Goal: Task Accomplishment & Management: Manage account settings

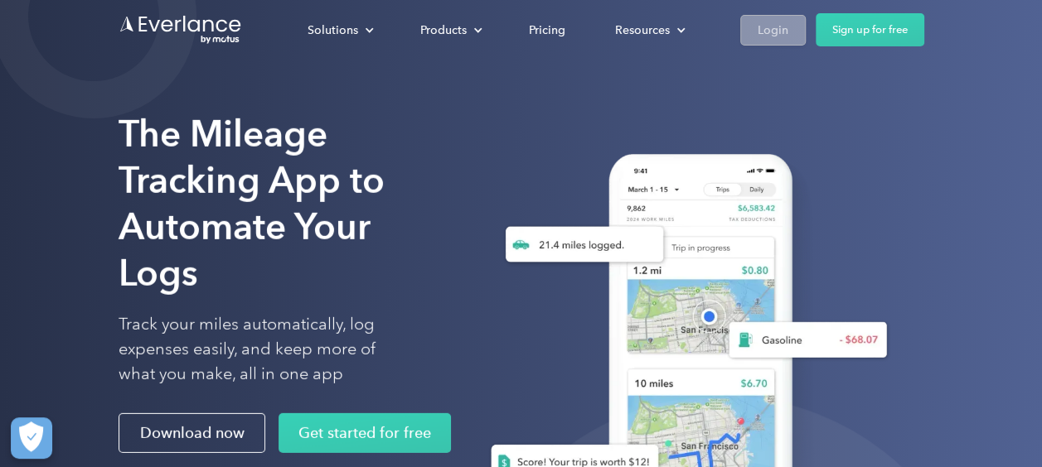
click at [789, 25] on link "Login" at bounding box center [772, 30] width 65 height 31
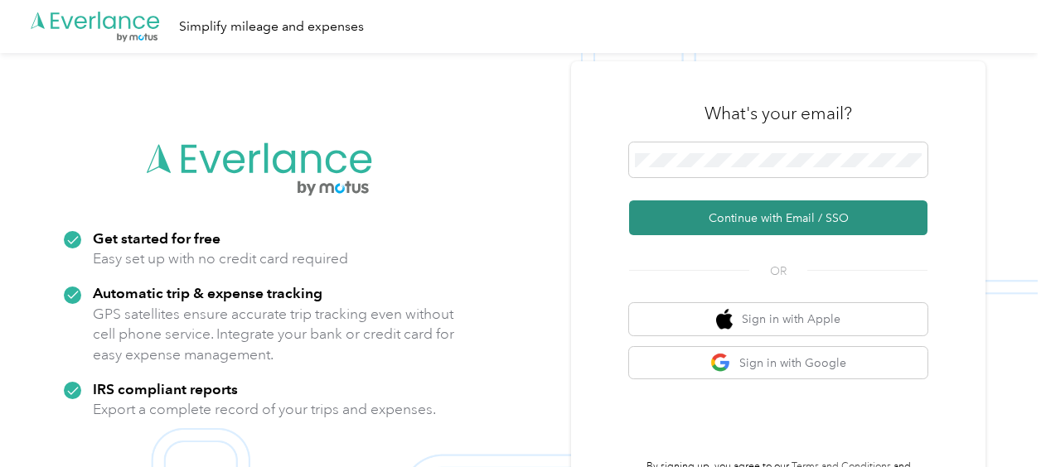
click at [746, 215] on button "Continue with Email / SSO" at bounding box center [778, 218] width 298 height 35
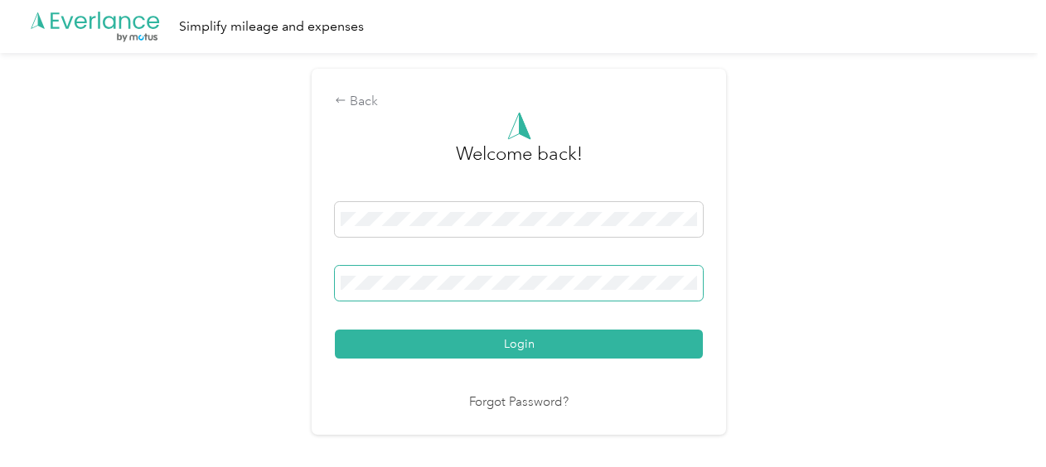
click at [335, 330] on button "Login" at bounding box center [519, 344] width 368 height 29
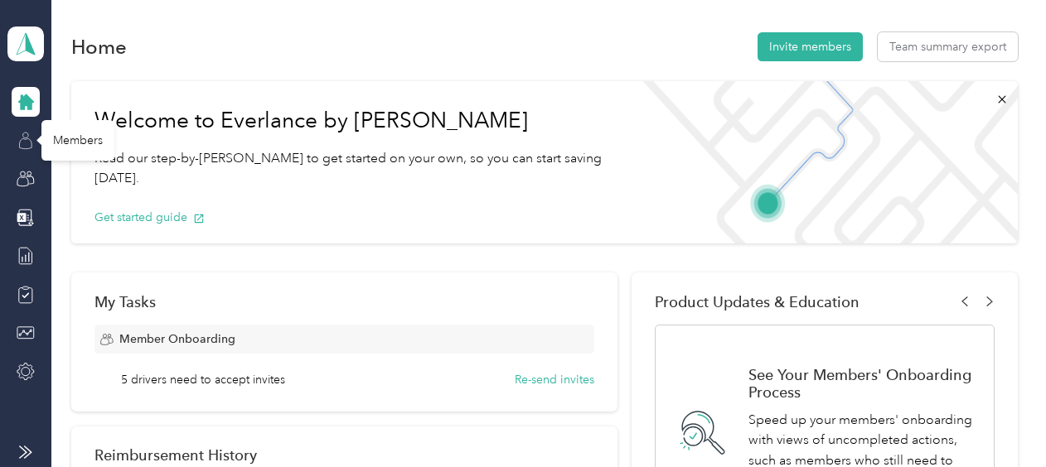
click at [26, 143] on icon at bounding box center [26, 141] width 18 height 18
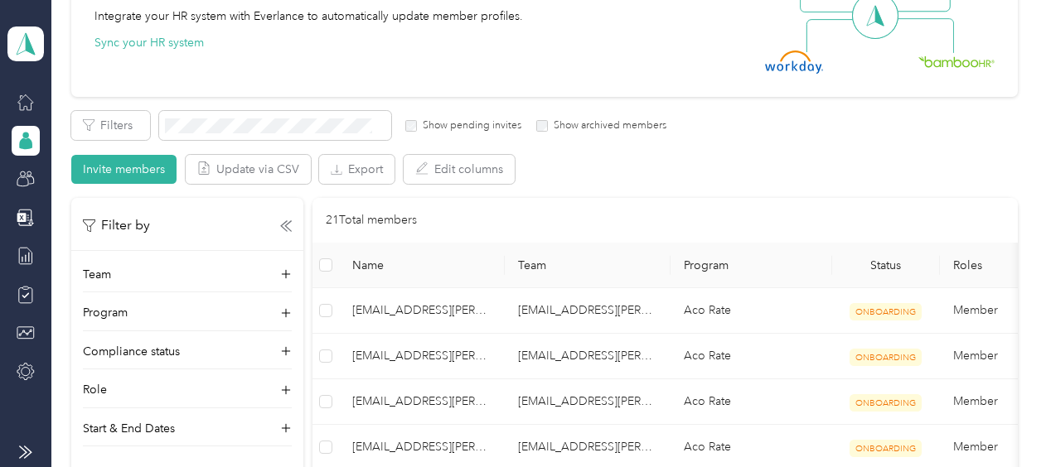
scroll to position [166, 0]
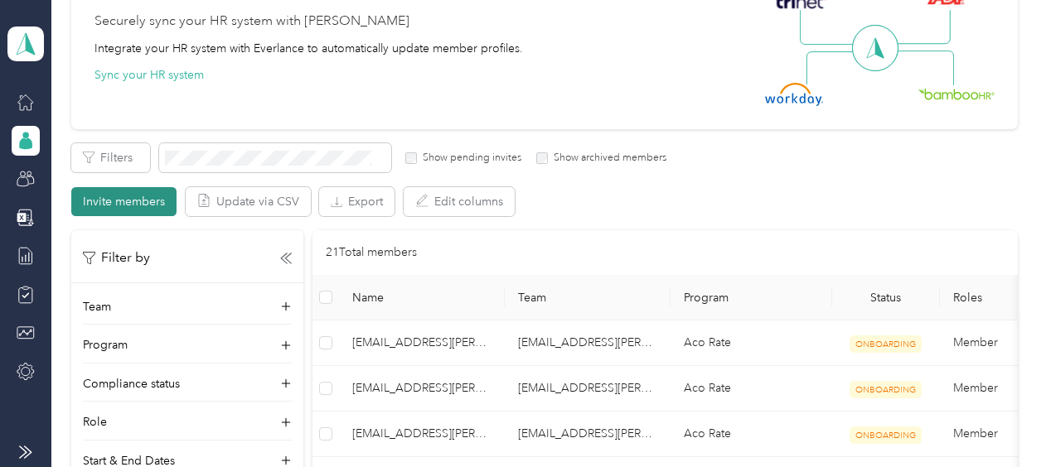
click at [143, 202] on button "Invite members" at bounding box center [123, 201] width 105 height 29
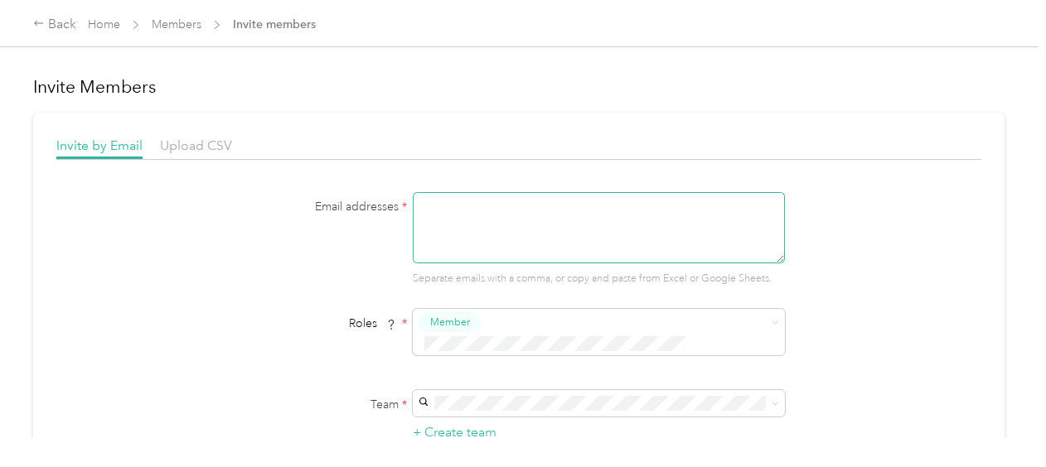
click at [461, 205] on textarea at bounding box center [599, 227] width 372 height 71
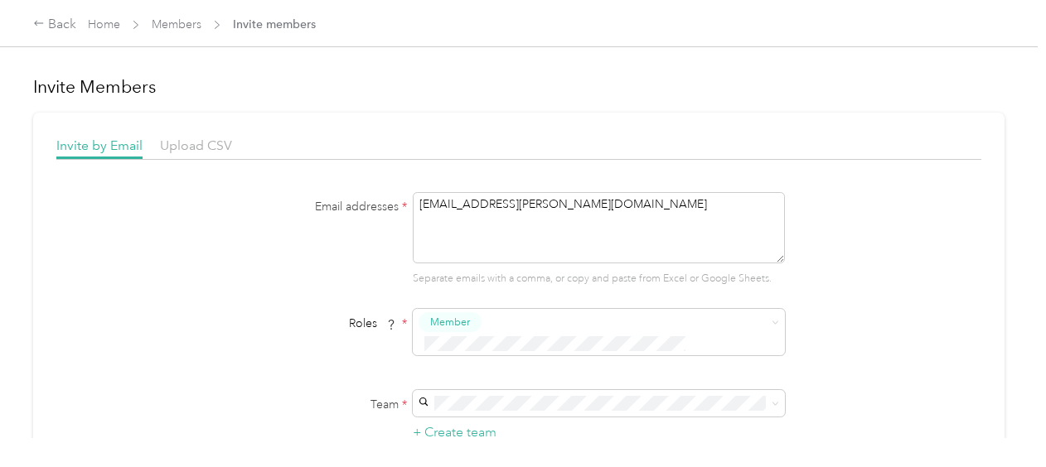
click at [529, 337] on div "tfordyce@acosta.com Thomas Fordyce" at bounding box center [596, 341] width 349 height 38
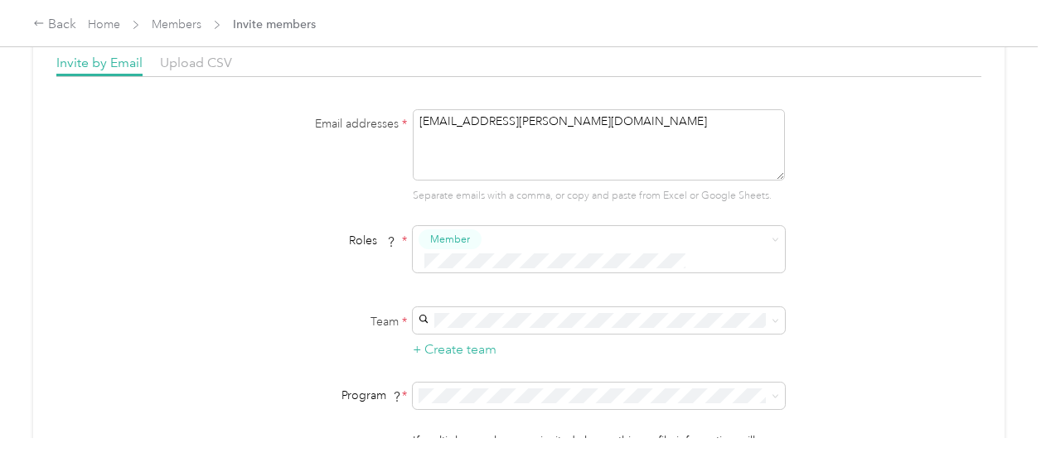
click at [559, 162] on div "Aco Rate (CPM)" at bounding box center [596, 164] width 349 height 17
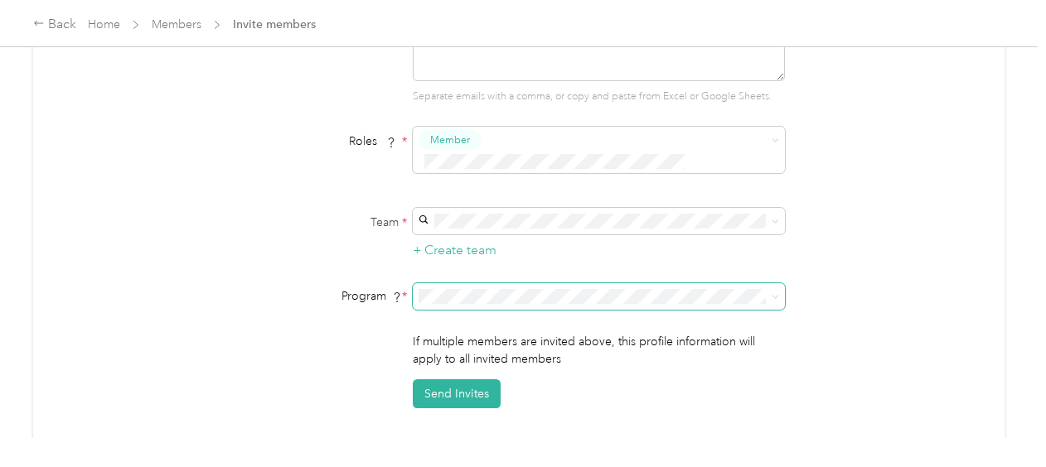
scroll to position [249, 0]
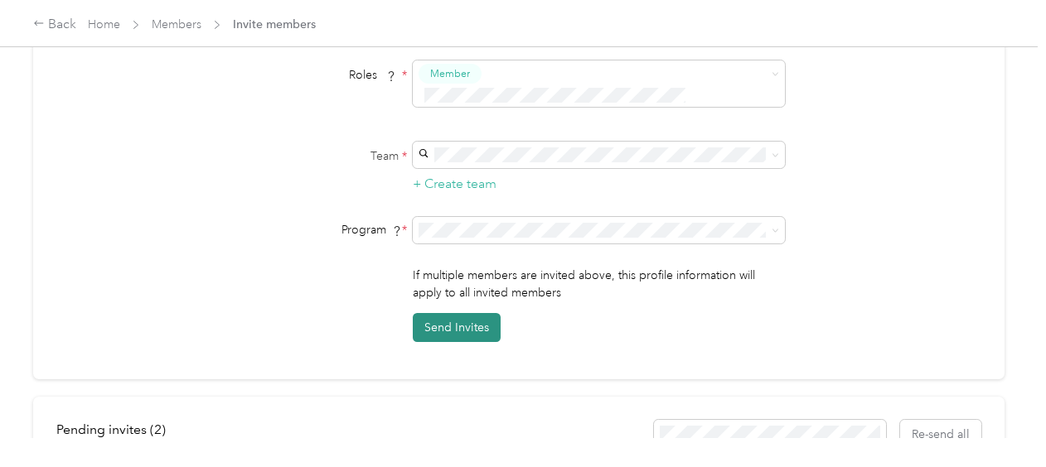
click at [477, 313] on button "Send Invites" at bounding box center [457, 327] width 88 height 29
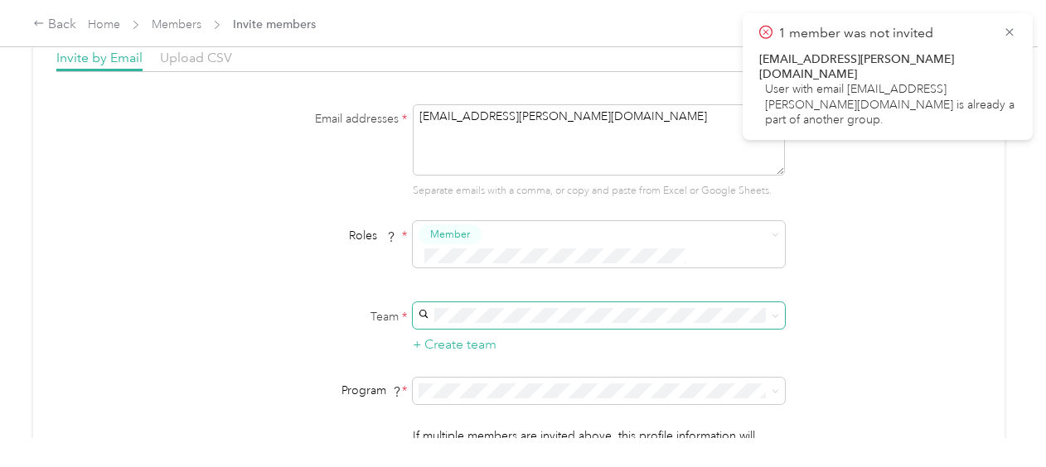
scroll to position [0, 0]
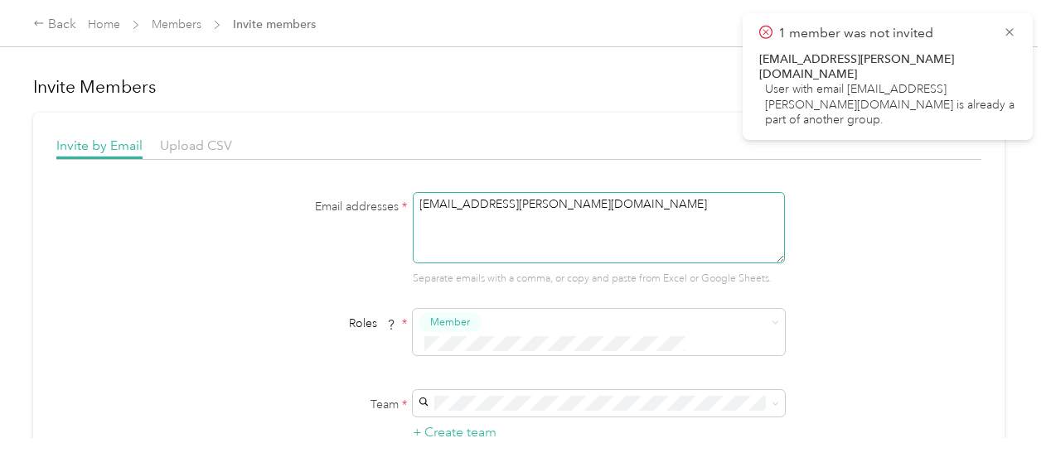
click at [534, 202] on textarea "iacuna@acosta.com" at bounding box center [599, 227] width 372 height 71
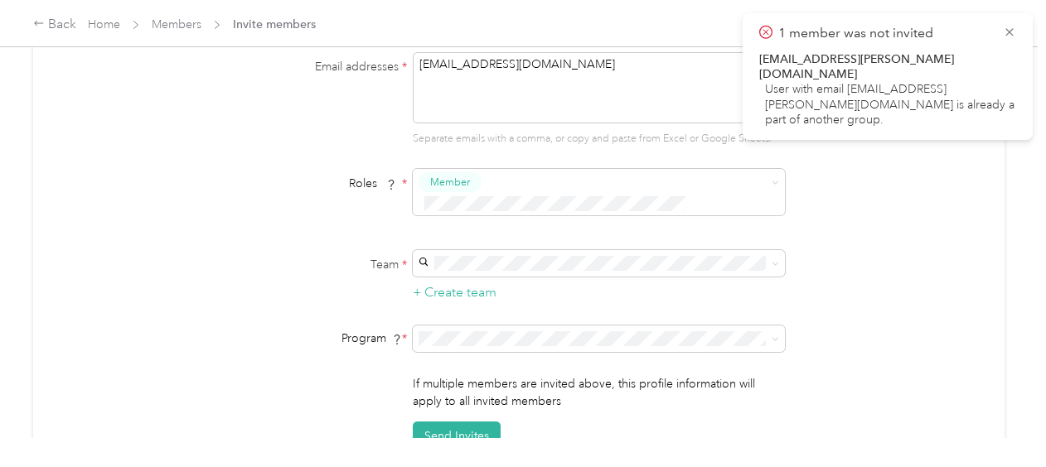
scroll to position [166, 0]
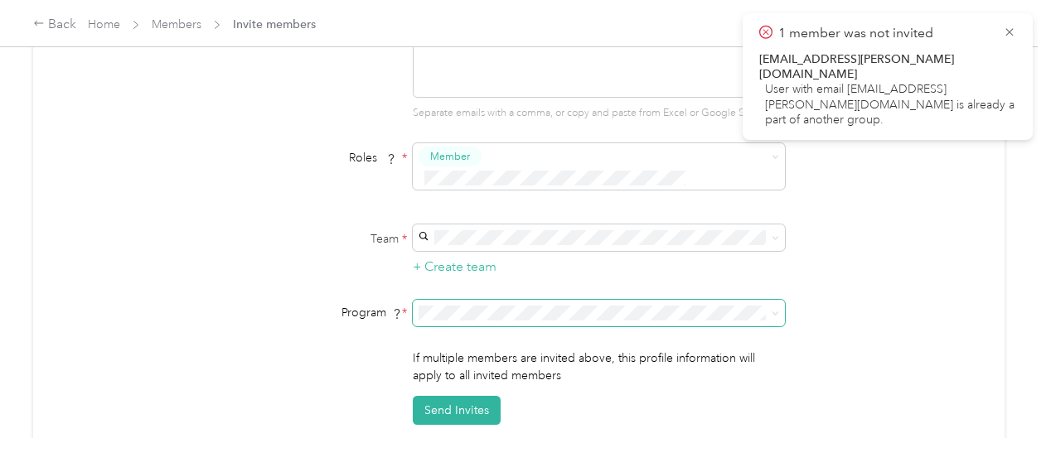
type textarea "[EMAIL_ADDRESS][DOMAIN_NAME]"
click at [566, 80] on div "Aco Rate (CPM)" at bounding box center [596, 88] width 349 height 17
click at [1015, 37] on icon at bounding box center [1009, 32] width 13 height 15
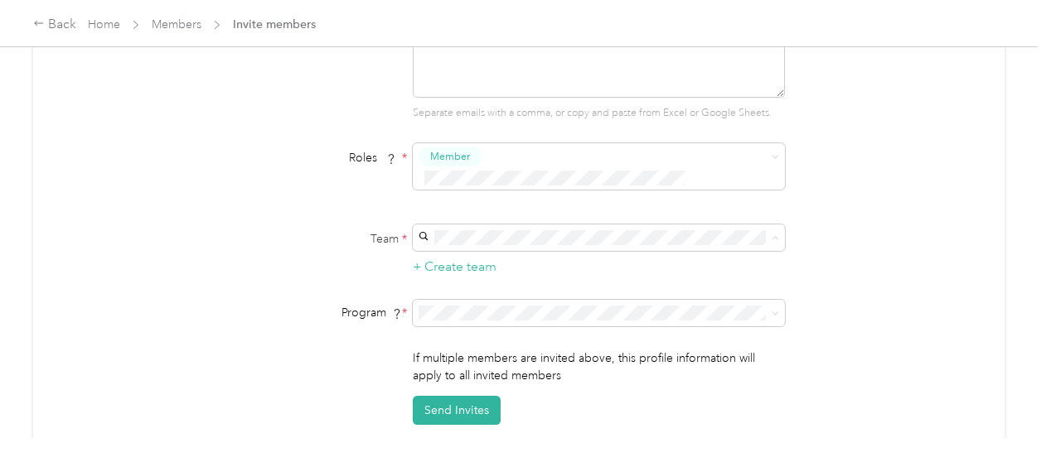
click at [559, 337] on div "tfordyce@acosta.com Thomas Fordyce" at bounding box center [596, 354] width 349 height 38
click at [469, 396] on button "Send Invites" at bounding box center [457, 410] width 88 height 29
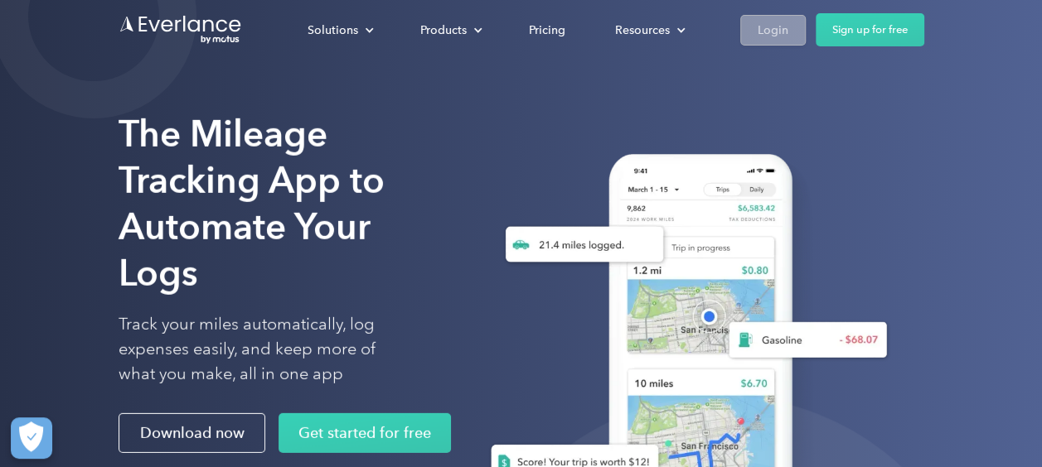
click at [776, 25] on div "Login" at bounding box center [773, 30] width 31 height 21
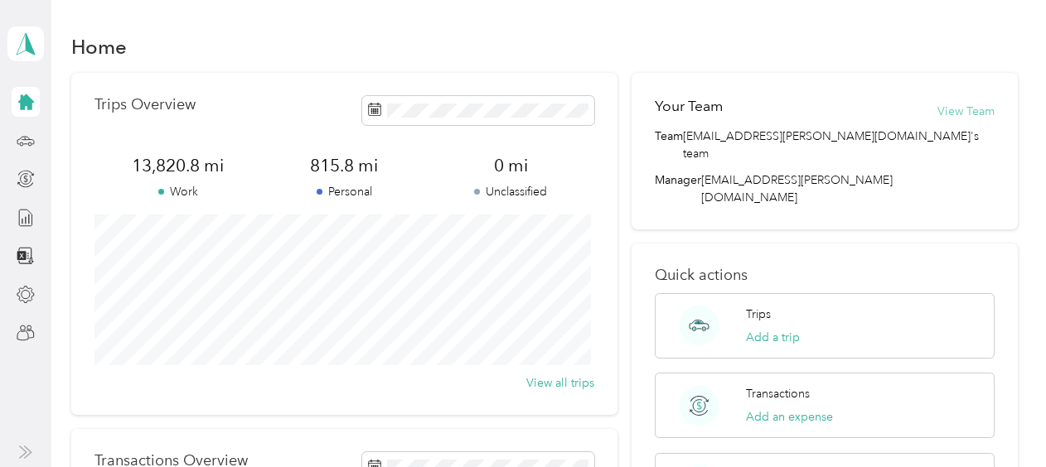
click at [961, 114] on button "View Team" at bounding box center [965, 111] width 57 height 17
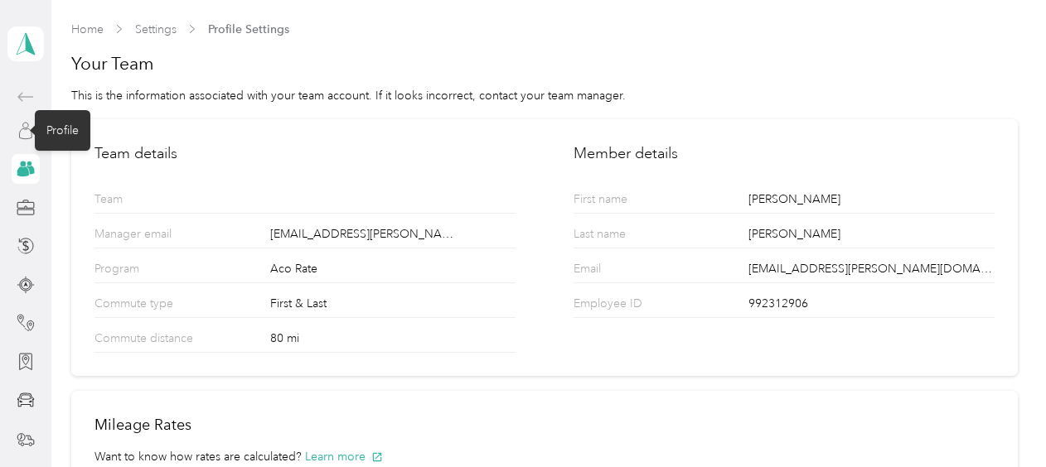
click at [22, 128] on icon at bounding box center [26, 131] width 18 height 18
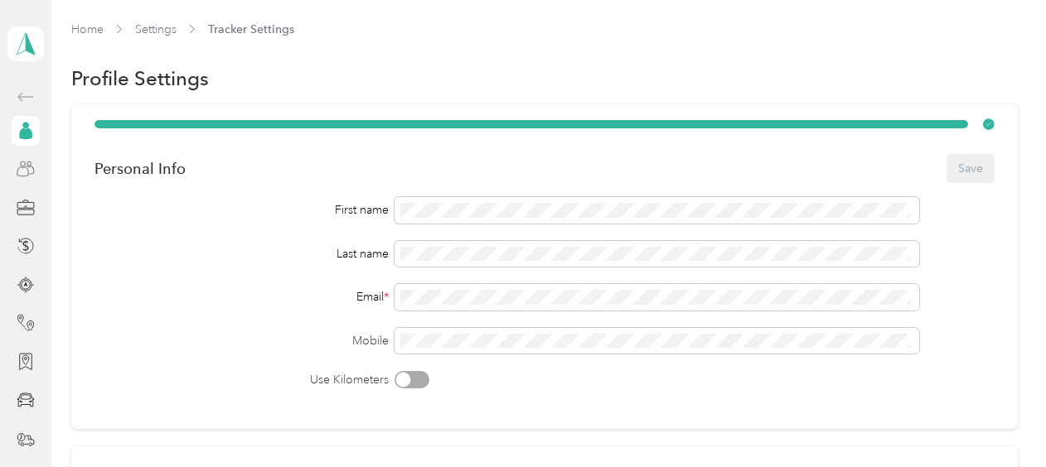
click at [13, 178] on div at bounding box center [26, 169] width 28 height 30
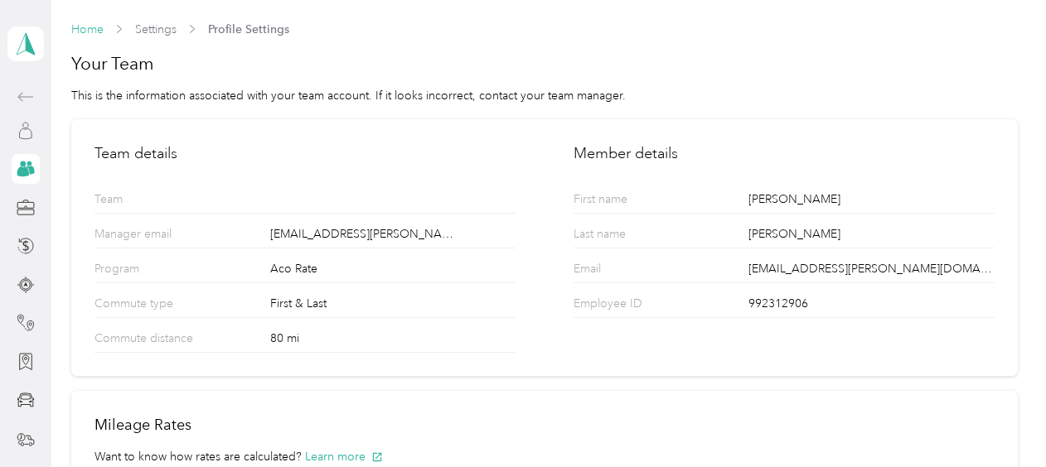
click at [91, 25] on link "Home" at bounding box center [87, 29] width 32 height 14
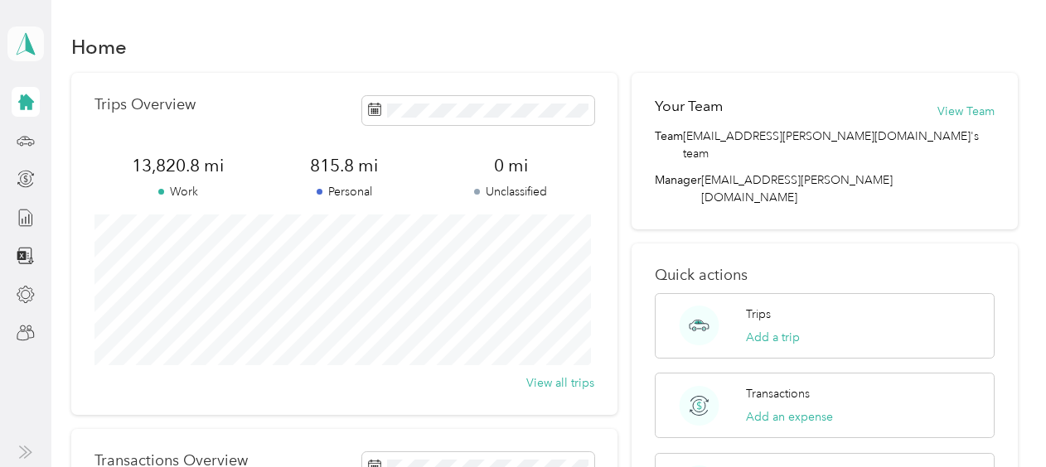
click at [26, 45] on polygon at bounding box center [30, 43] width 9 height 22
click at [133, 138] on div "Team dashboard" at bounding box center [228, 134] width 419 height 29
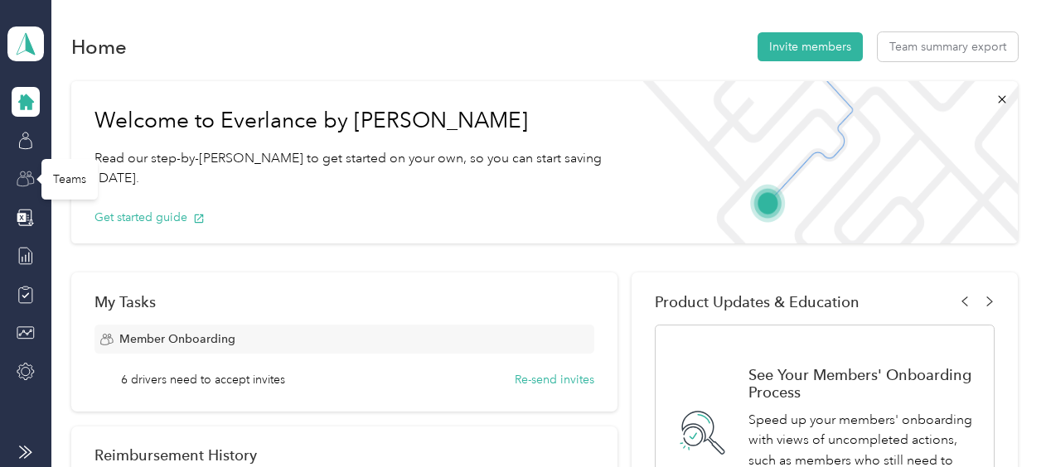
click at [27, 180] on icon at bounding box center [26, 179] width 18 height 18
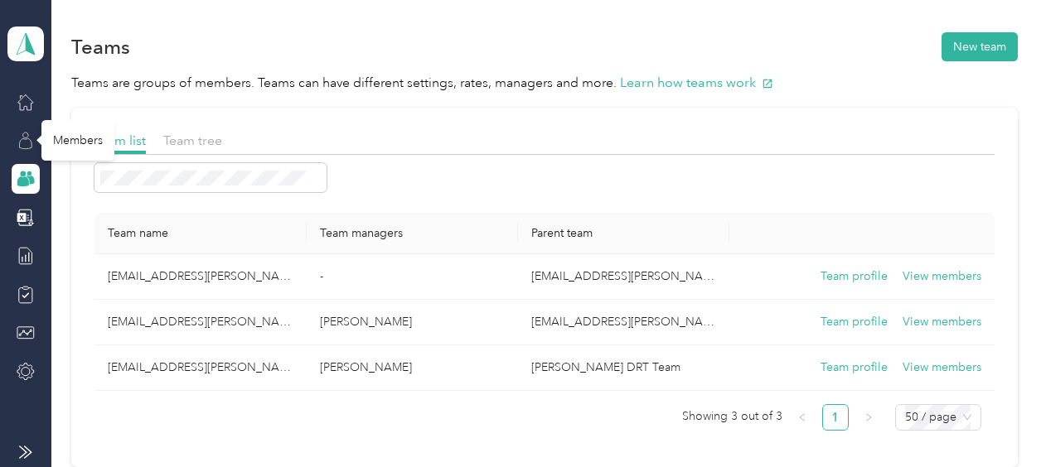
click at [33, 142] on icon at bounding box center [26, 141] width 18 height 18
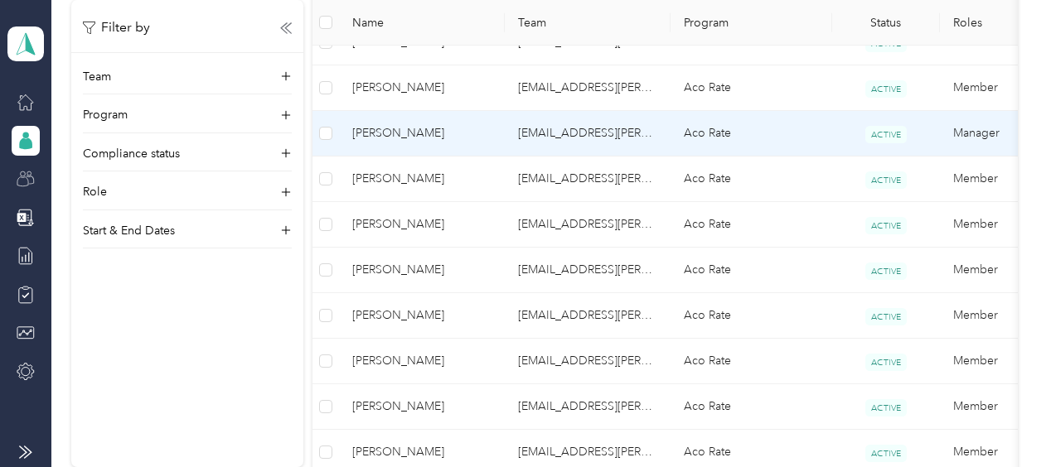
scroll to position [995, 0]
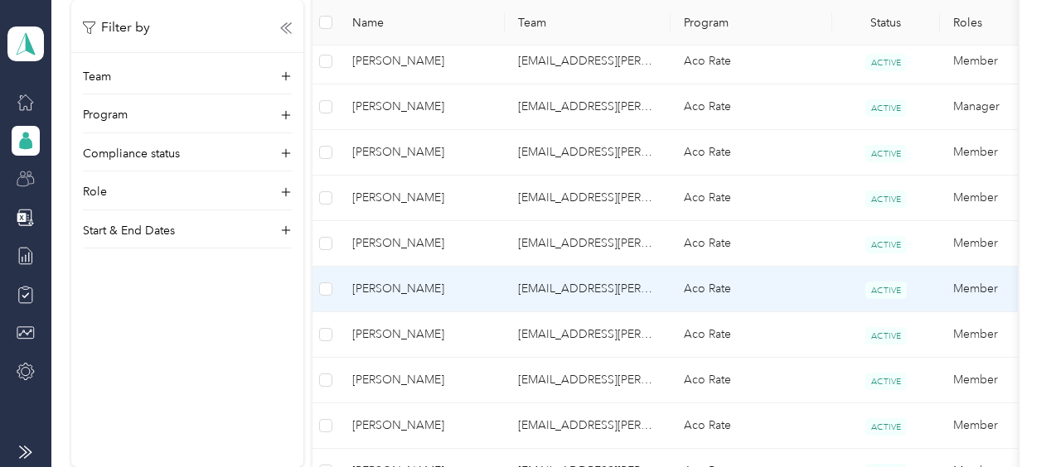
click at [400, 287] on span "[PERSON_NAME]" at bounding box center [421, 289] width 139 height 18
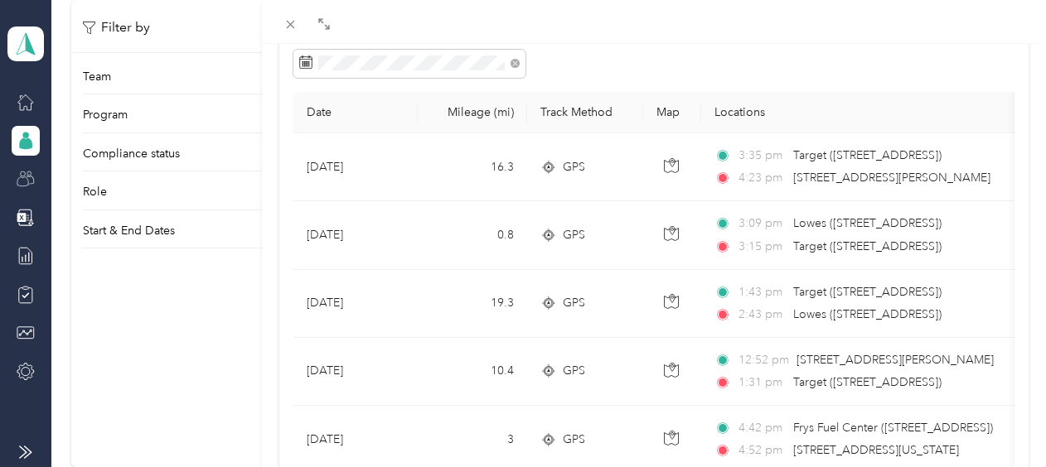
scroll to position [166, 0]
